Goal: Book appointment/travel/reservation

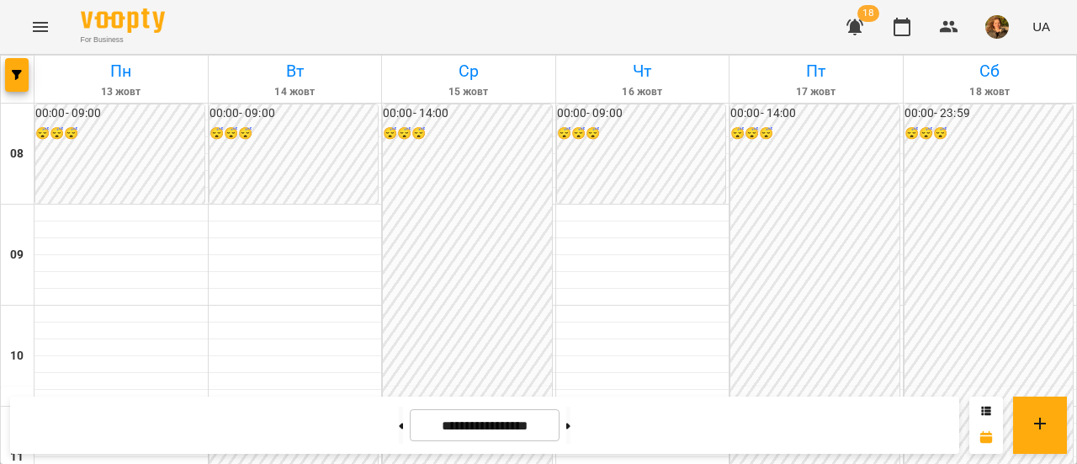
scroll to position [704, 0]
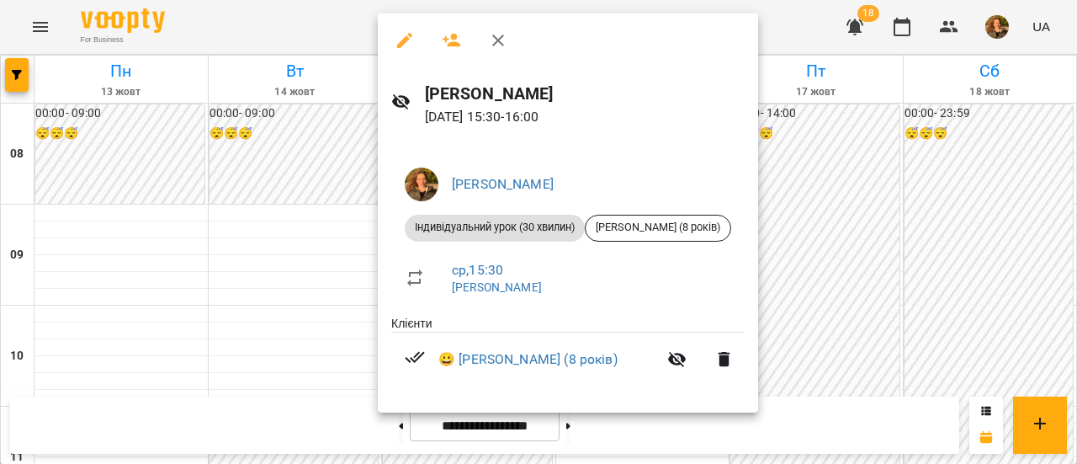
click at [315, 176] on div at bounding box center [538, 232] width 1077 height 464
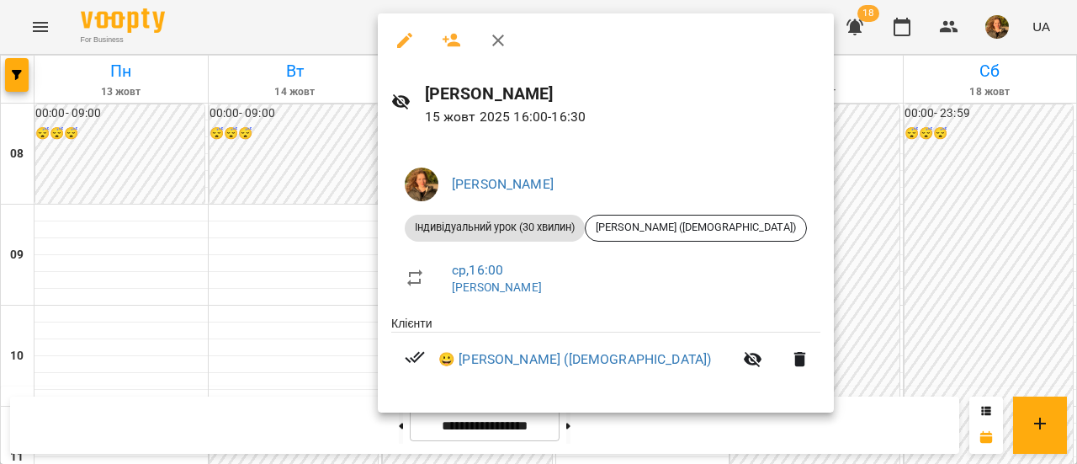
click at [325, 201] on div at bounding box center [538, 232] width 1077 height 464
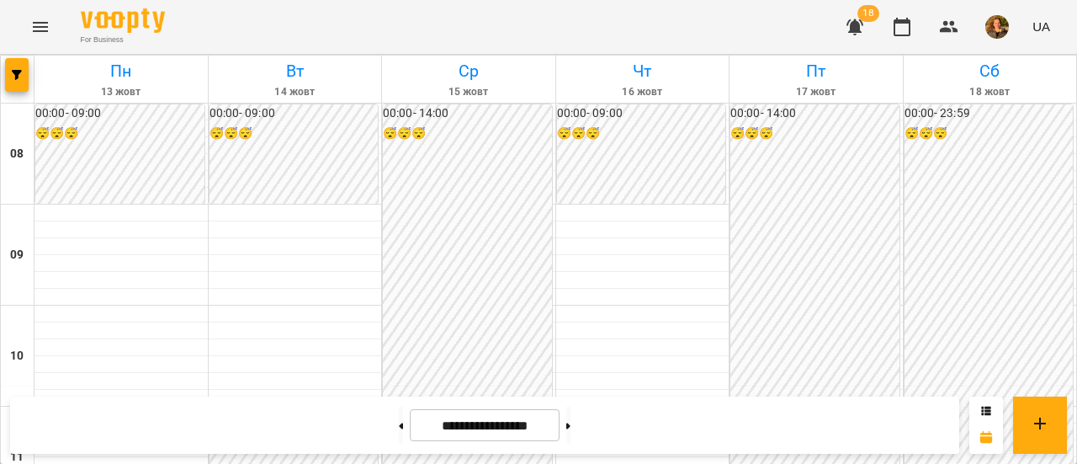
scroll to position [674, 0]
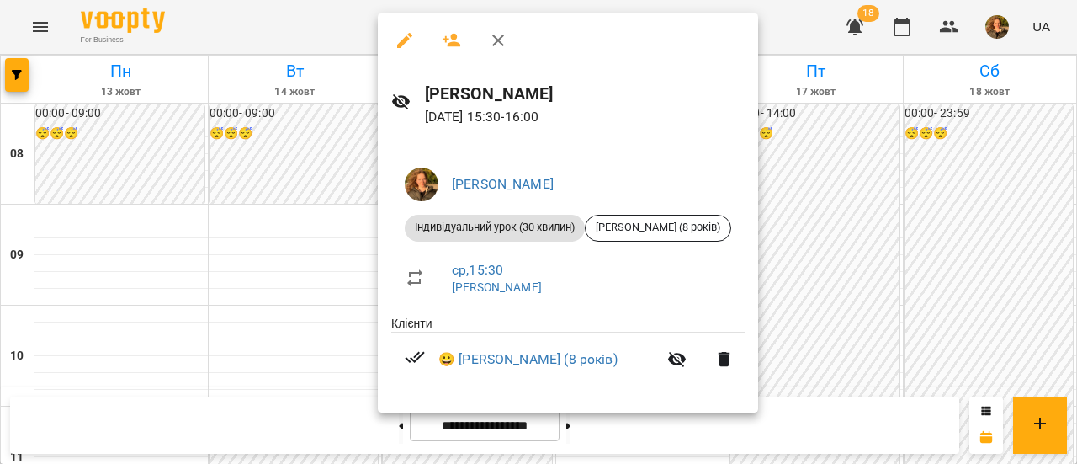
click at [342, 198] on div at bounding box center [538, 232] width 1077 height 464
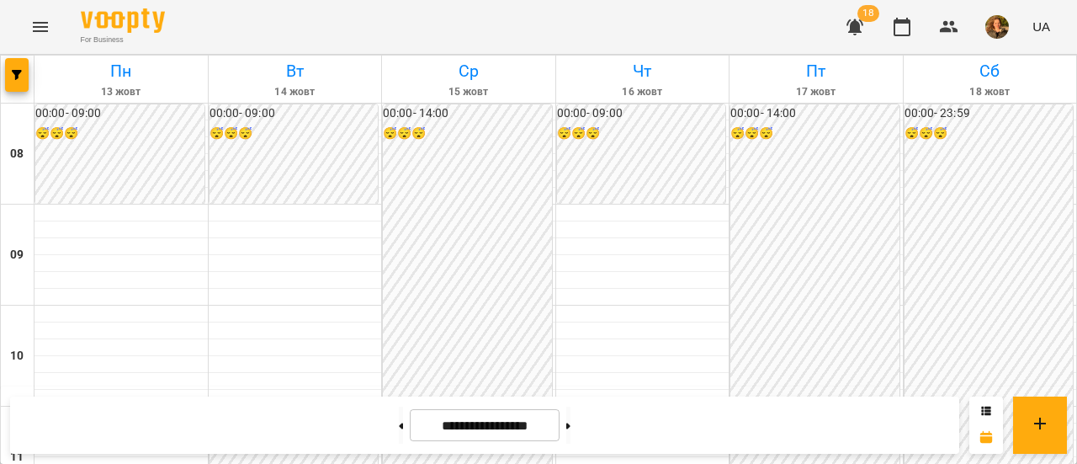
scroll to position [726, 0]
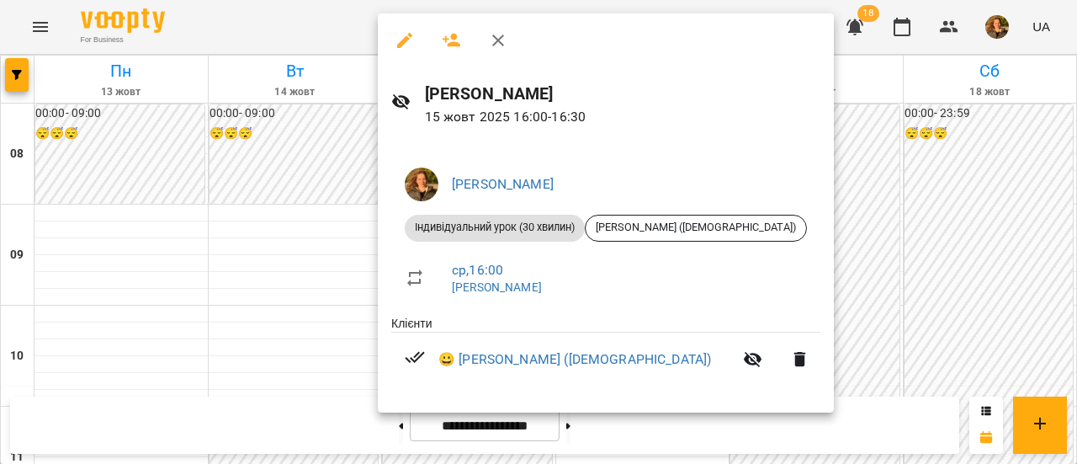
click at [307, 179] on div at bounding box center [538, 232] width 1077 height 464
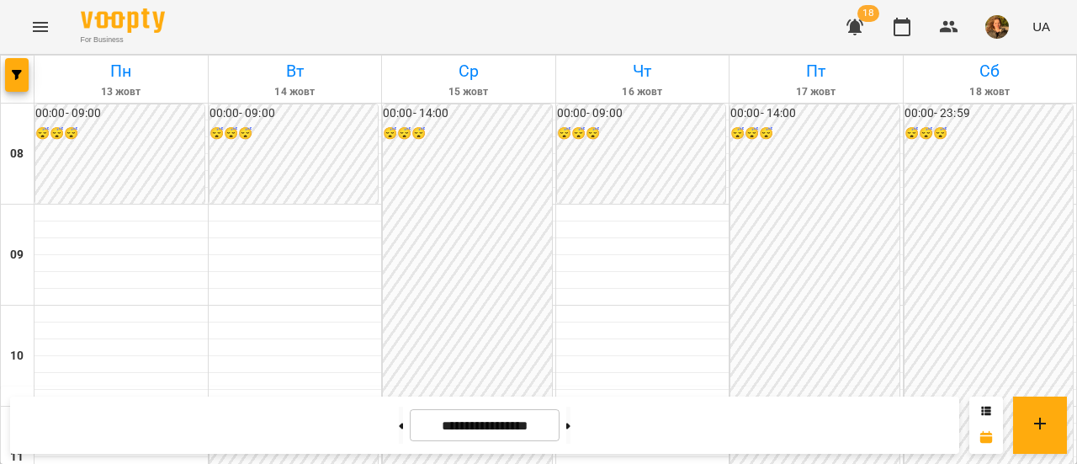
scroll to position [1027, 0]
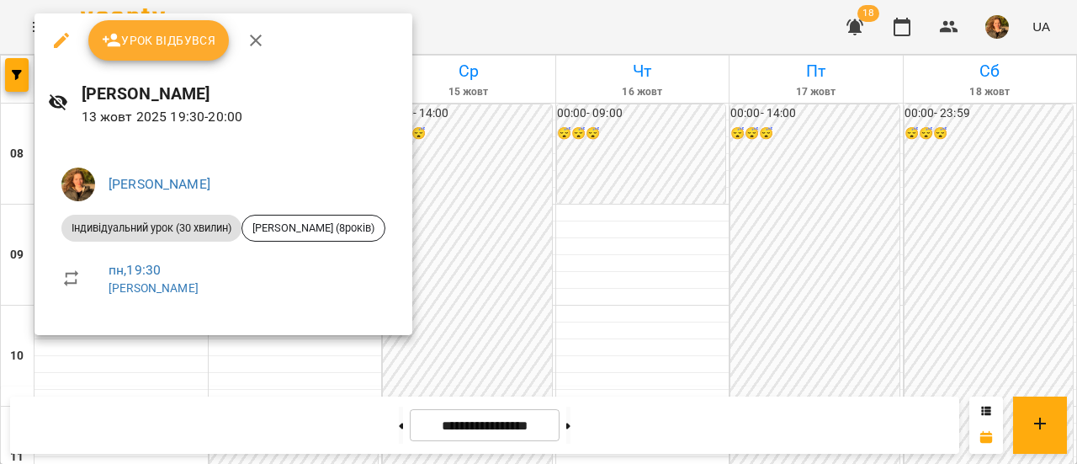
click at [485, 114] on div at bounding box center [538, 232] width 1077 height 464
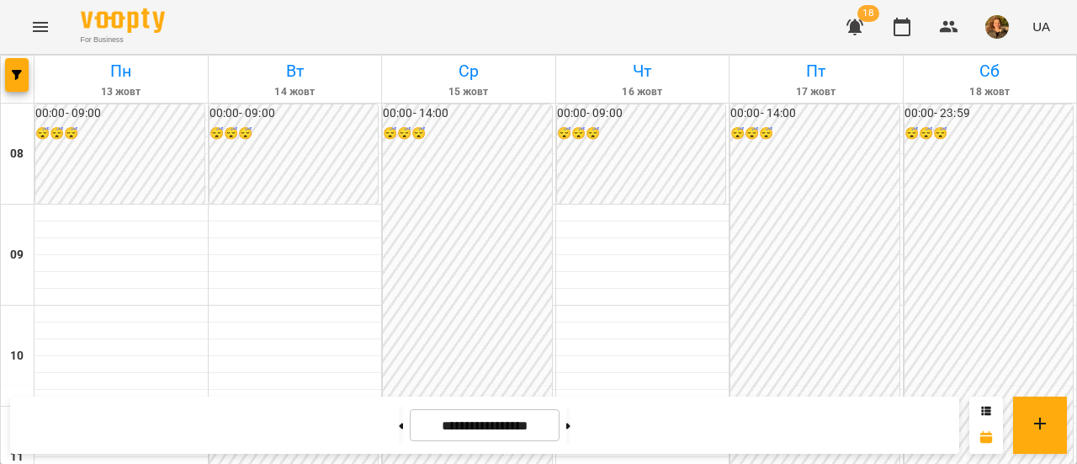
scroll to position [850, 0]
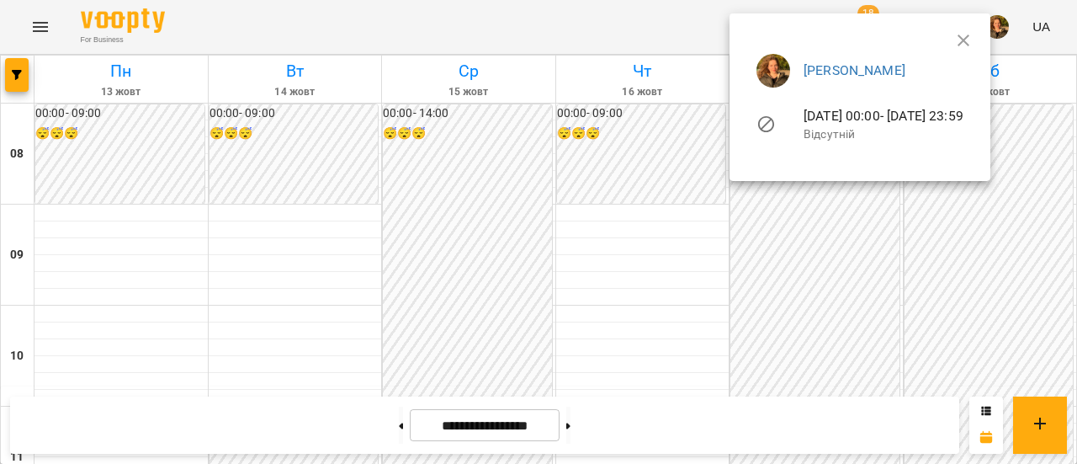
click at [468, 178] on div at bounding box center [538, 232] width 1077 height 464
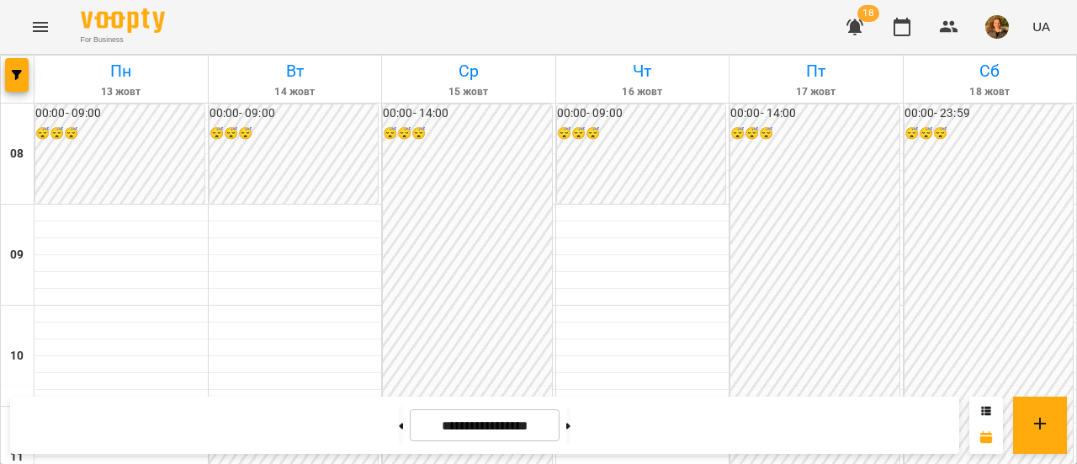
scroll to position [692, 0]
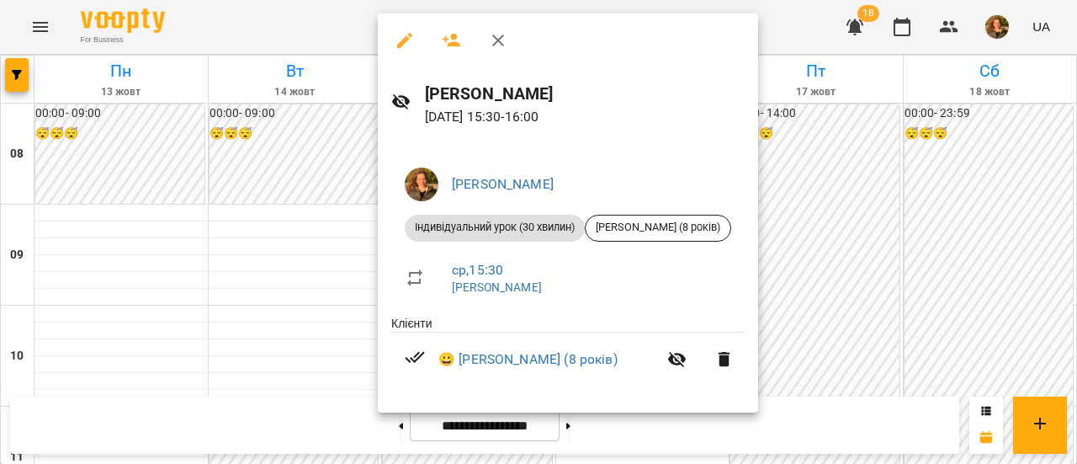
click at [290, 188] on div at bounding box center [538, 232] width 1077 height 464
